Goal: Navigation & Orientation: Understand site structure

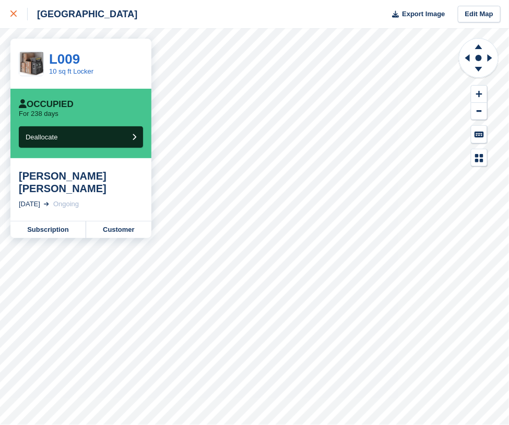
click at [14, 12] on icon at bounding box center [13, 13] width 6 height 6
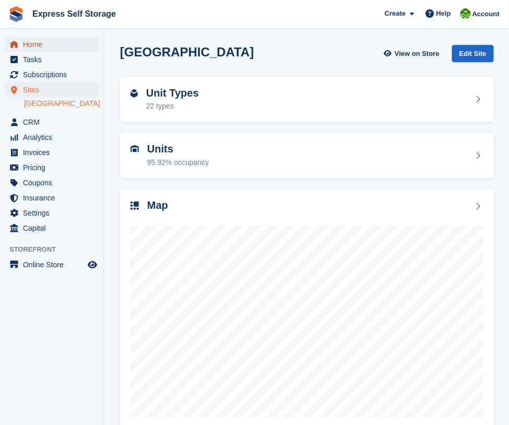
click at [30, 43] on span "Home" at bounding box center [54, 44] width 63 height 15
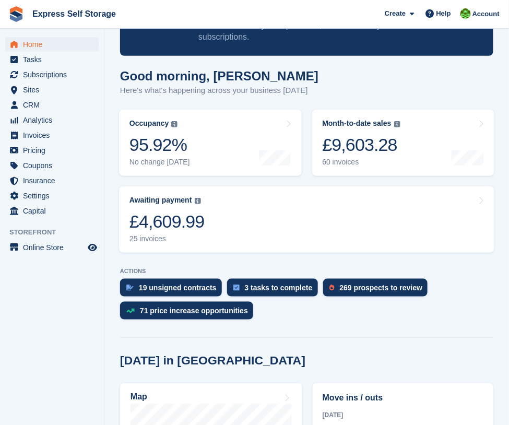
scroll to position [17, 0]
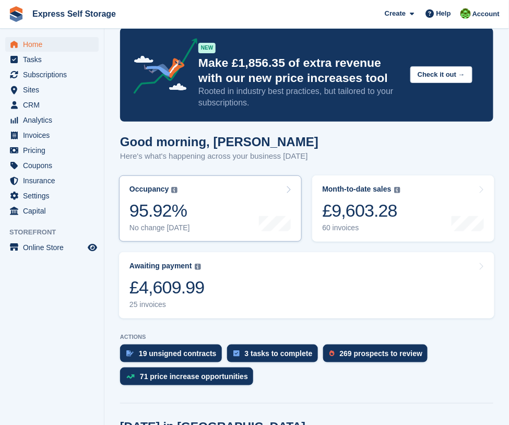
click at [234, 190] on link "Occupancy The percentage of all currently allocated units in terms of area. Inc…" at bounding box center [210, 208] width 183 height 66
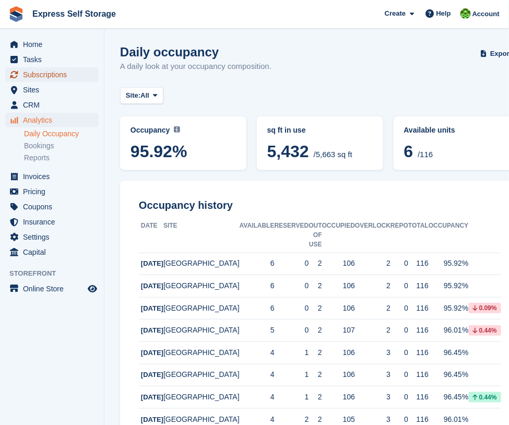
click at [66, 68] on span "Subscriptions" at bounding box center [54, 74] width 63 height 15
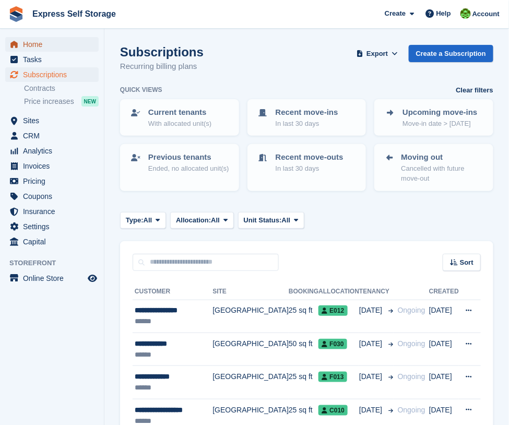
click at [77, 45] on span "Home" at bounding box center [54, 44] width 63 height 15
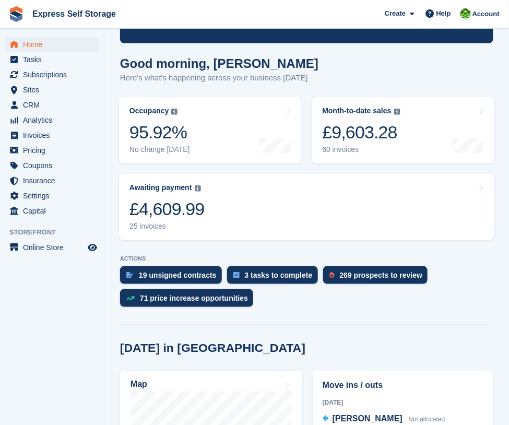
scroll to position [111, 0]
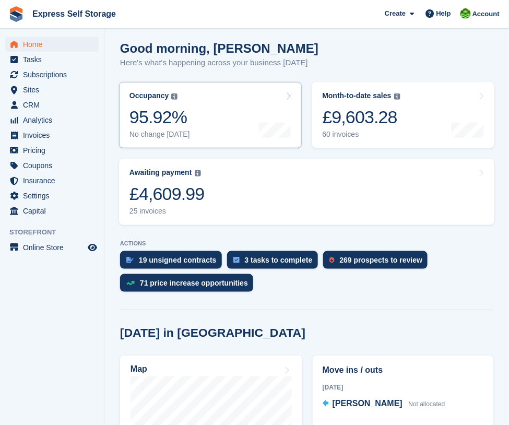
click at [221, 116] on link "Occupancy The percentage of all currently allocated units in terms of area. Inc…" at bounding box center [210, 115] width 183 height 66
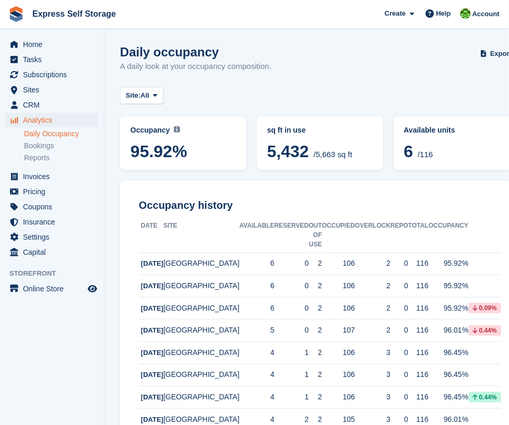
click at [443, 145] on span "6 /116" at bounding box center [456, 153] width 105 height 22
click at [66, 40] on span "Home" at bounding box center [54, 44] width 63 height 15
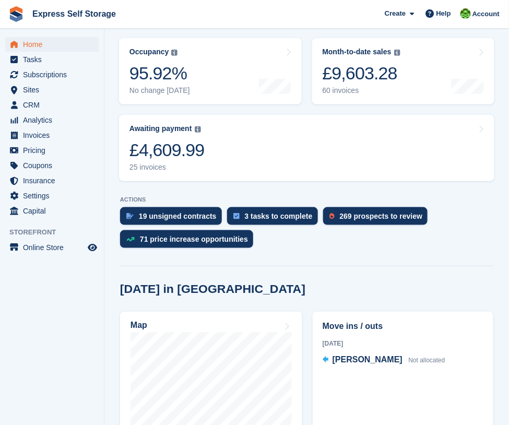
scroll to position [157, 0]
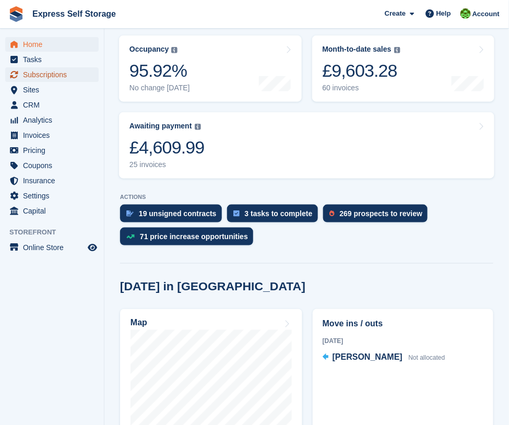
click at [67, 78] on span "Subscriptions" at bounding box center [54, 74] width 63 height 15
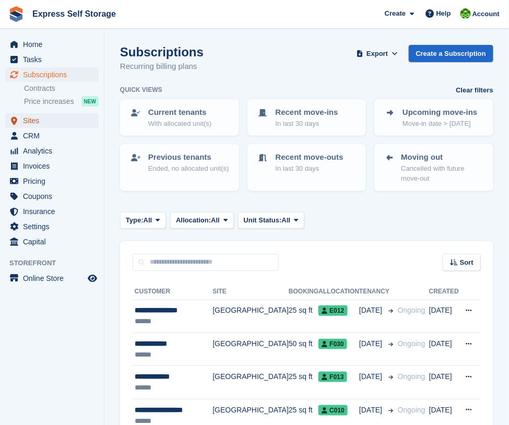
click at [40, 116] on span "Sites" at bounding box center [54, 120] width 63 height 15
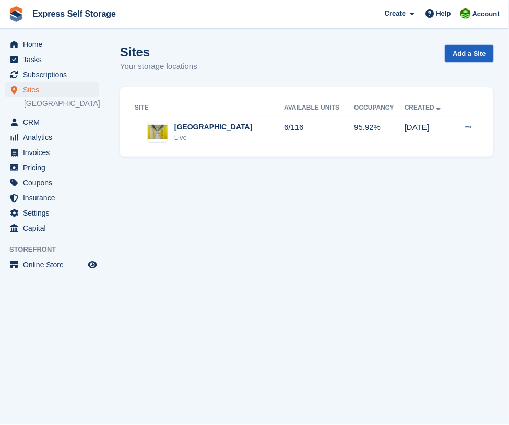
click at [472, 54] on link "Add a Site" at bounding box center [469, 53] width 48 height 17
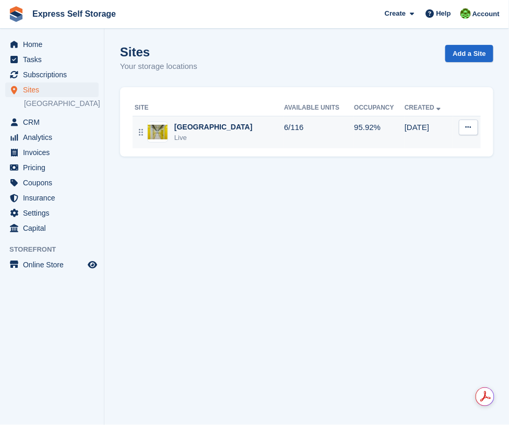
click at [225, 134] on div "Live" at bounding box center [213, 138] width 78 height 10
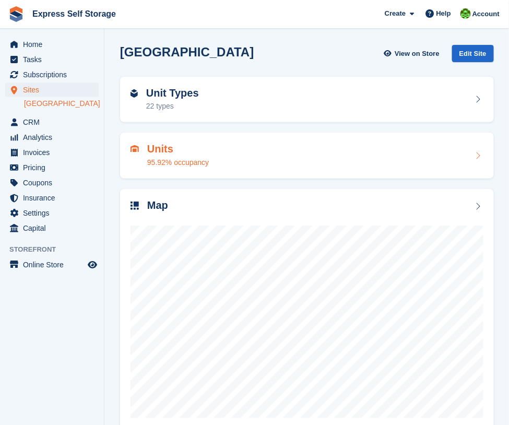
click at [246, 176] on div "Units 95.92% occupancy" at bounding box center [307, 156] width 374 height 46
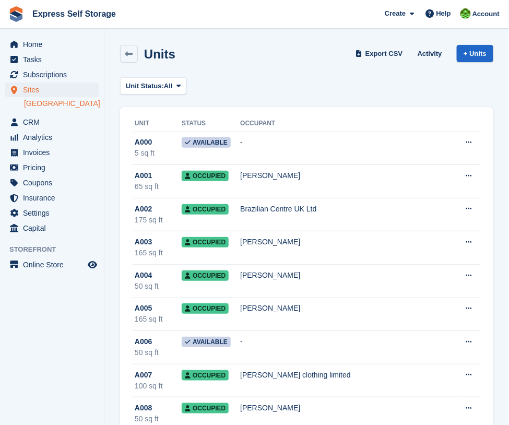
click at [128, 67] on div "Units Export CSV Activity + Units" at bounding box center [307, 56] width 384 height 32
click at [128, 65] on div "Units Export CSV Activity + Units" at bounding box center [307, 56] width 384 height 32
click at [128, 59] on link at bounding box center [129, 54] width 18 height 18
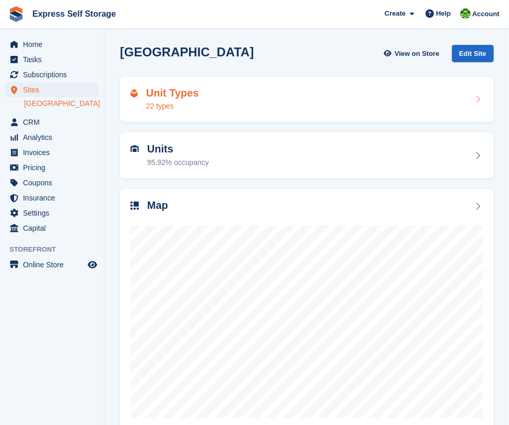
click at [227, 105] on div "Unit Types 22 types" at bounding box center [307, 99] width 353 height 25
